Goal: Task Accomplishment & Management: Manage account settings

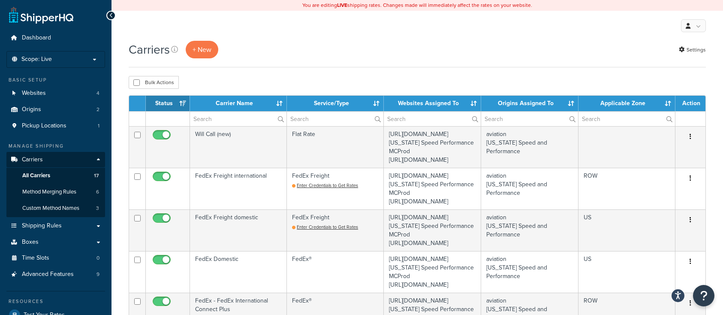
select select "15"
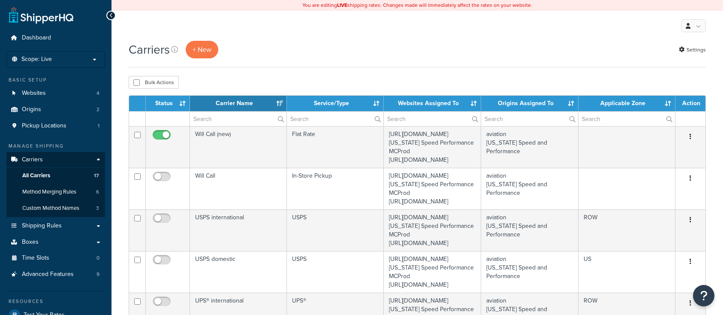
select select "15"
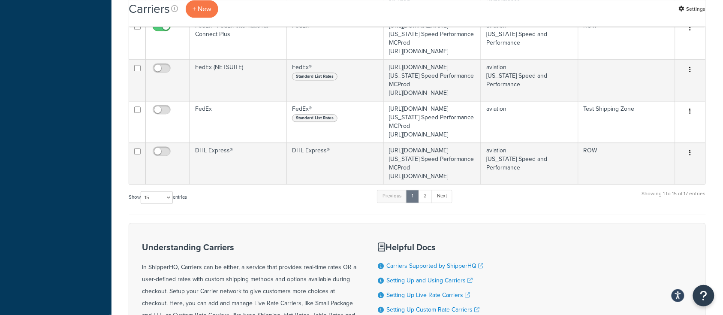
scroll to position [572, 0]
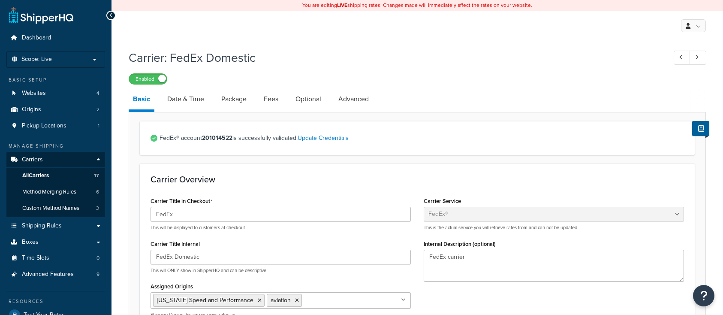
select select "fedEx"
select select "REGULAR_PICKUP"
select select "YOUR_PACKAGING"
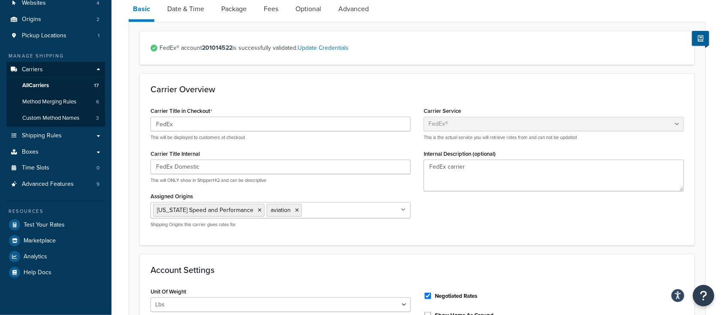
scroll to position [57, 0]
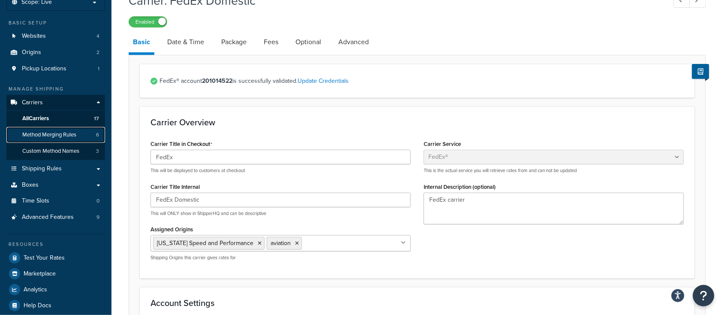
click at [58, 138] on span "Method Merging Rules" at bounding box center [49, 134] width 54 height 7
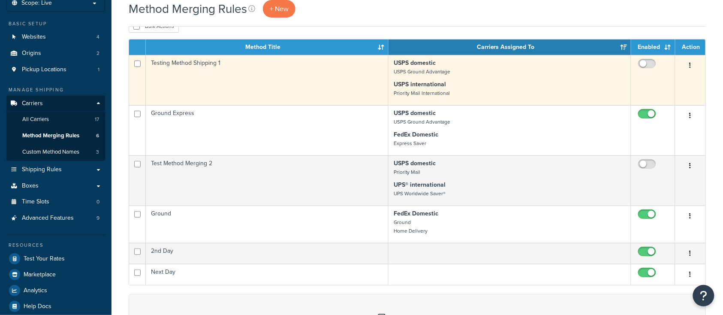
scroll to position [57, 0]
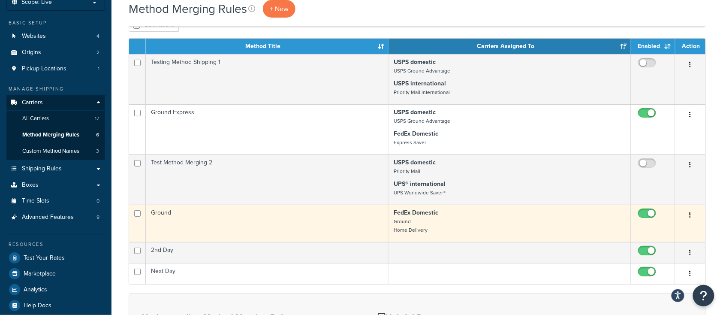
click at [227, 228] on td "Ground" at bounding box center [267, 223] width 243 height 37
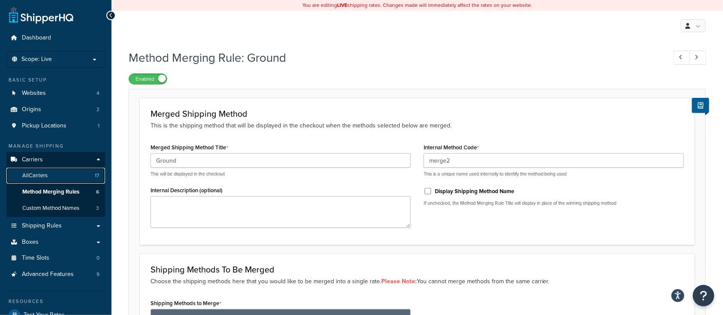
click at [52, 176] on link "All Carriers 17" at bounding box center [55, 176] width 99 height 16
